Goal: Task Accomplishment & Management: Use online tool/utility

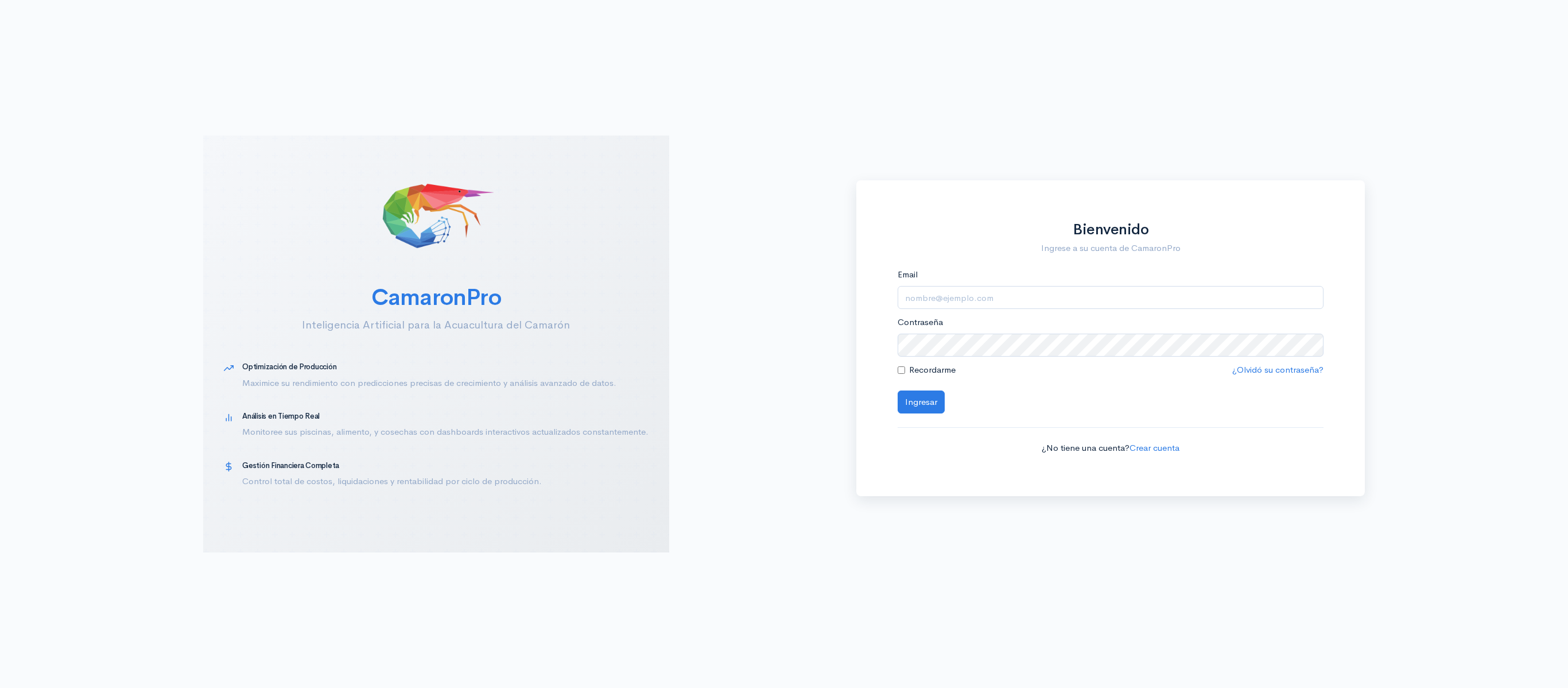
click at [938, 310] on form "Email Contraseña Recordarme ¿Olvidó su contraseña? Ingresar ¿No tiene una cuent…" at bounding box center [1110, 361] width 426 height 186
click at [942, 301] on input "Email" at bounding box center [1110, 298] width 426 height 24
type input "logistica@segesa.com.ec"
click at [897, 390] on button "Ingresar" at bounding box center [921, 402] width 47 height 24
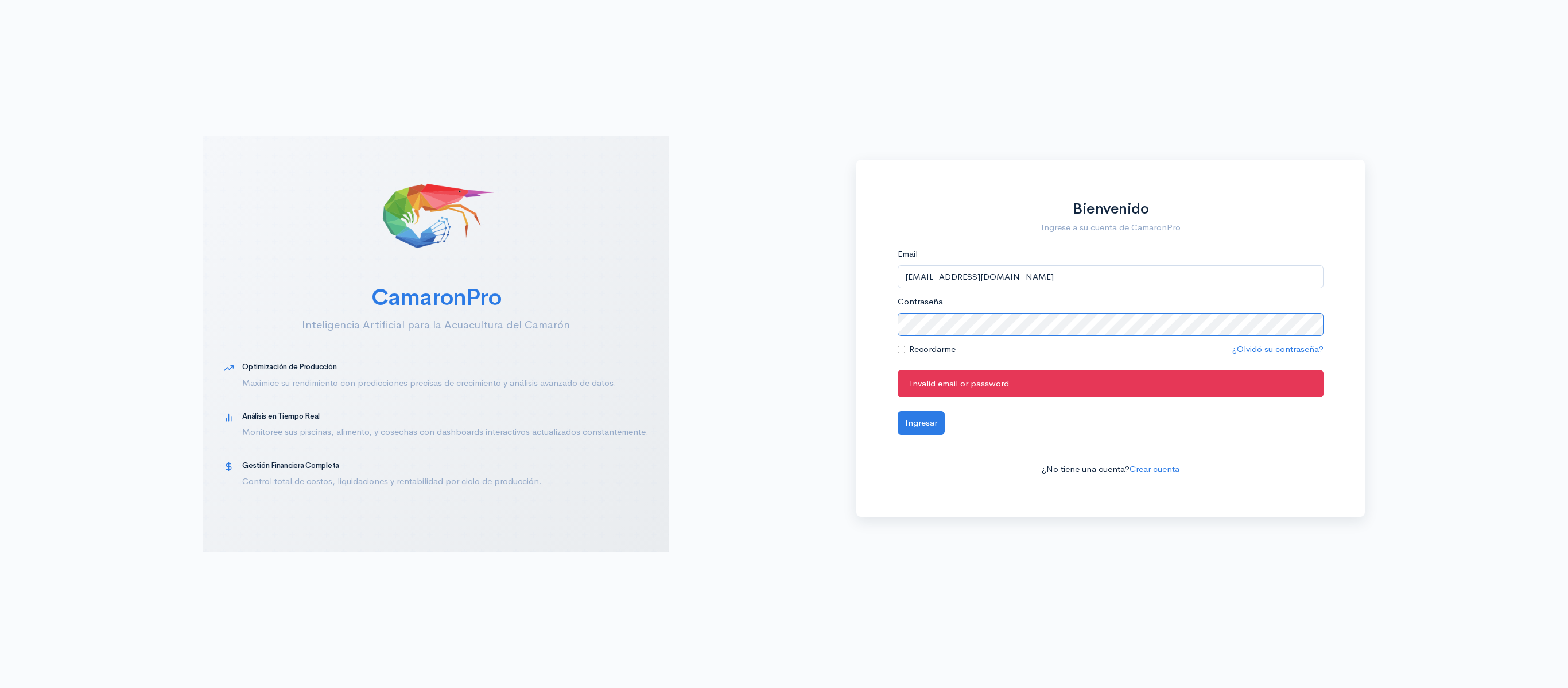
click at [897, 411] on button "Ingresar" at bounding box center [921, 423] width 47 height 24
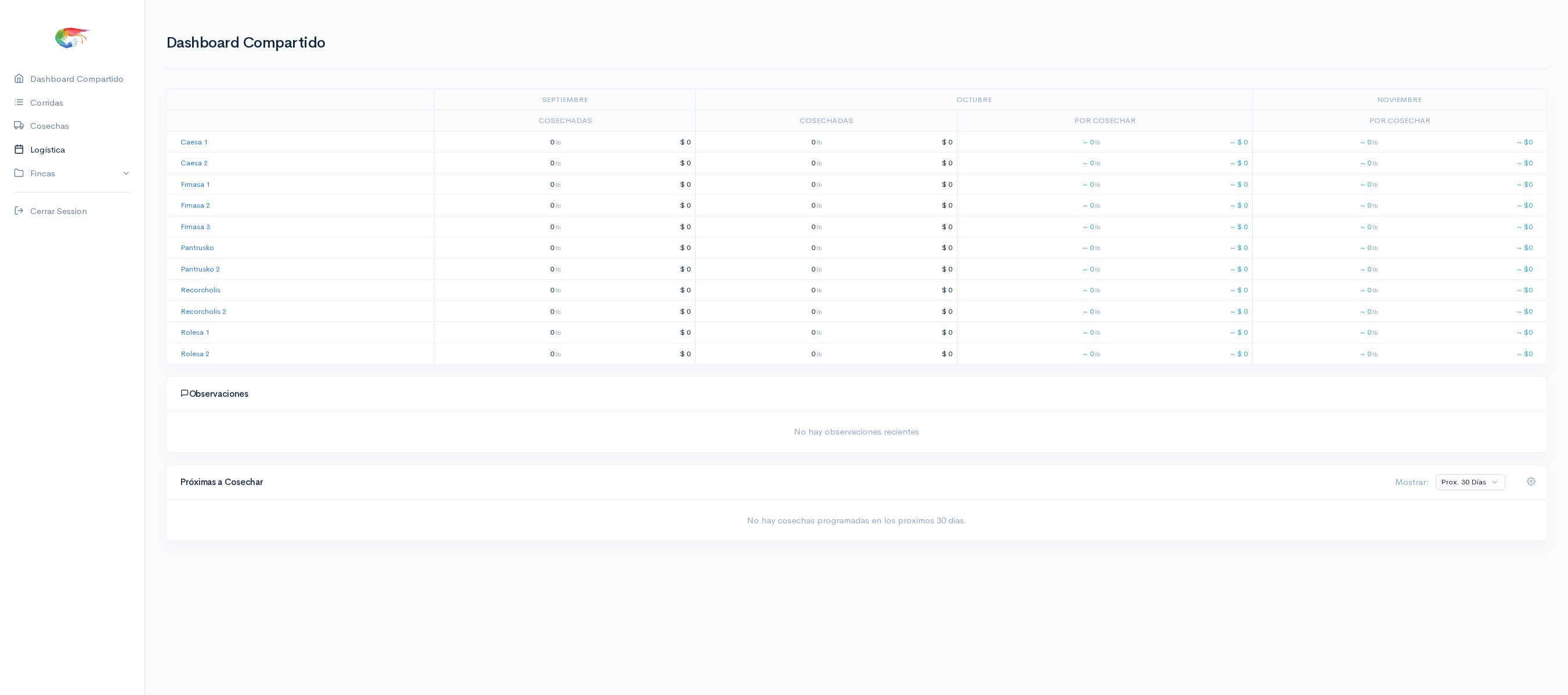
click at [79, 157] on link "Logística" at bounding box center [72, 150] width 144 height 24
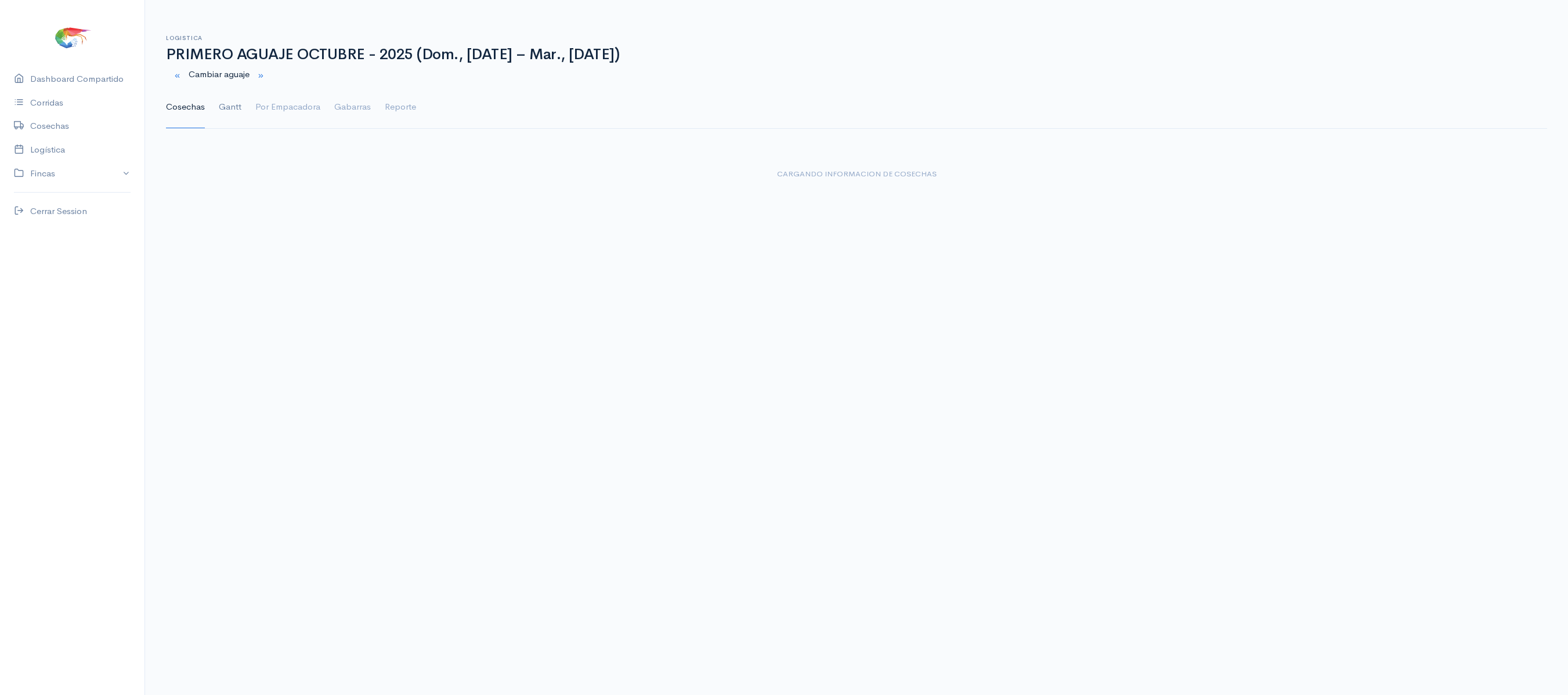
click at [226, 122] on link "Gantt" at bounding box center [230, 107] width 22 height 42
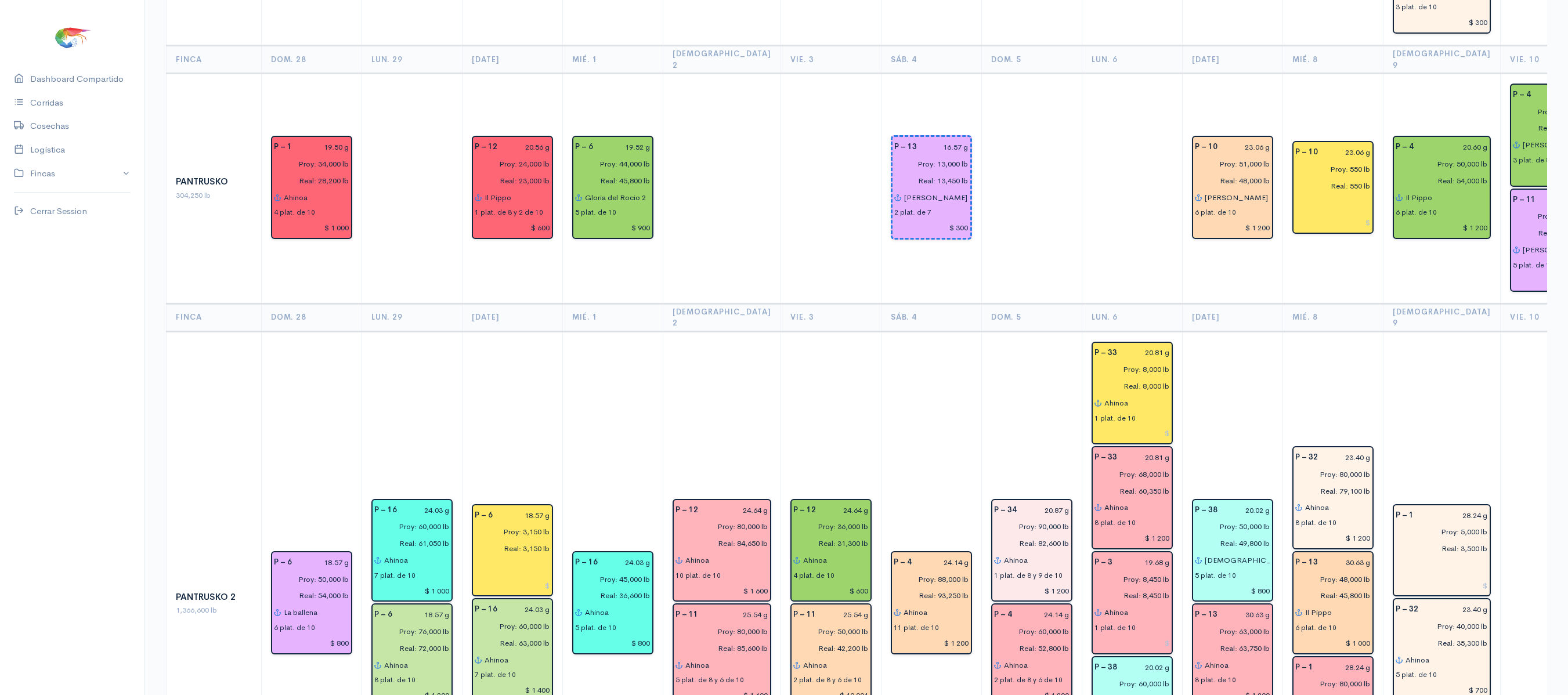
scroll to position [1771, 0]
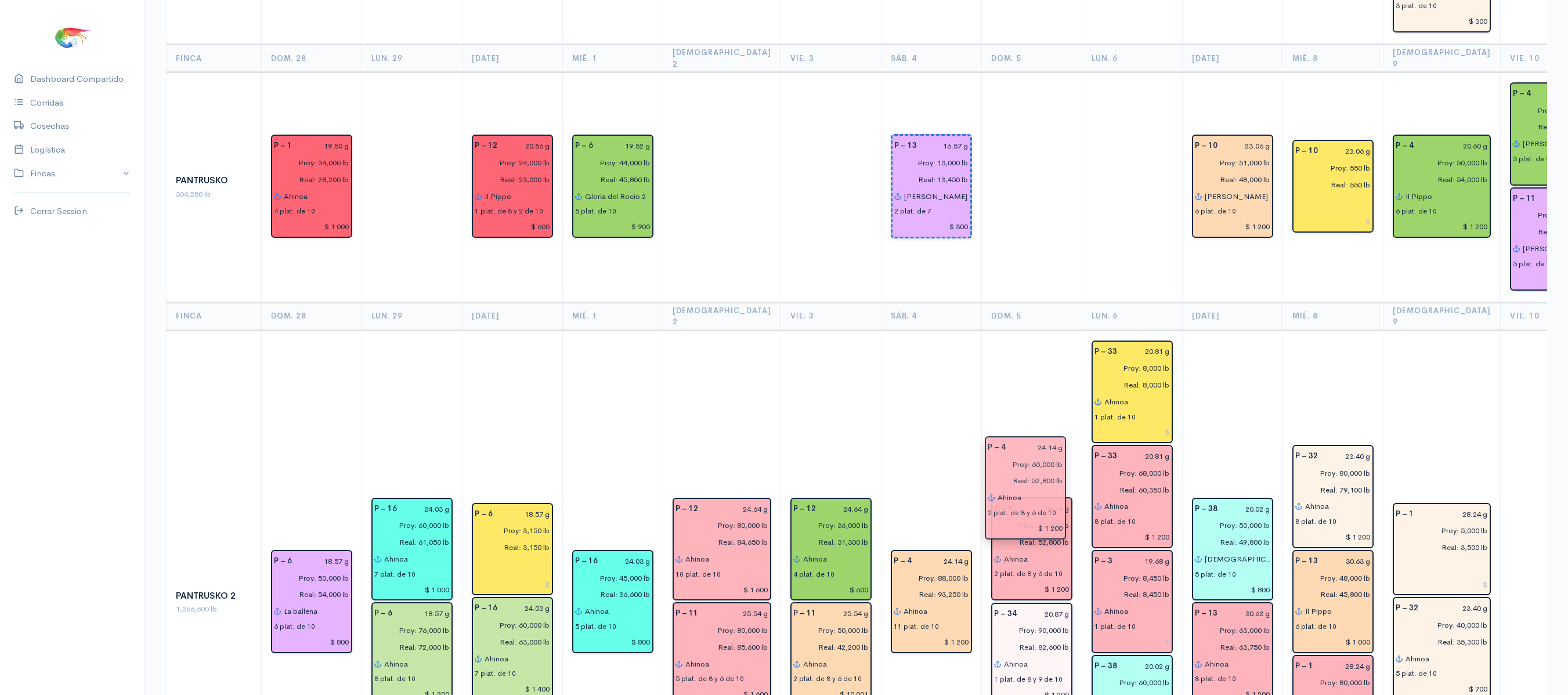
drag, startPoint x: 1006, startPoint y: 566, endPoint x: 1021, endPoint y: 500, distance: 67.7
